Goal: Use online tool/utility: Use online tool/utility

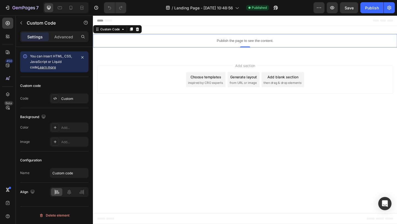
click at [196, 48] on div "Publish the page to see the content." at bounding box center [258, 43] width 330 height 15
click at [36, 100] on div "Code Custom" at bounding box center [54, 98] width 68 height 10
click at [55, 62] on span "You can insert HTML, CSS, JavaScript or Liquid code Learn more" at bounding box center [51, 61] width 42 height 15
click at [165, 42] on p "Publish the page to see the content." at bounding box center [258, 43] width 330 height 6
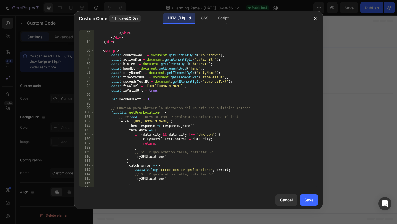
scroll to position [394, 0]
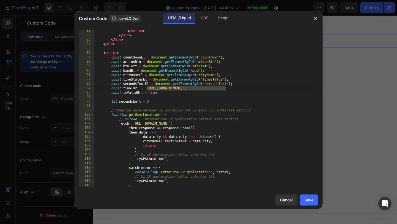
drag, startPoint x: 226, startPoint y: 88, endPoint x: 147, endPoint y: 88, distance: 78.5
click at [147, 88] on div "</ button > </ div > </ div > </ div > < script > const countdownEl = document …" at bounding box center [206, 111] width 224 height 165
paste textarea "col.stor"
type textarea "const finalUrl = '[URL][DOMAIN_NAME]';"
click at [305, 199] on div "Save" at bounding box center [308, 200] width 9 height 6
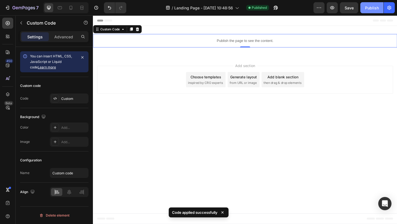
click at [368, 5] on div "Publish" at bounding box center [372, 8] width 14 height 6
